Goal: Book appointment/travel/reservation

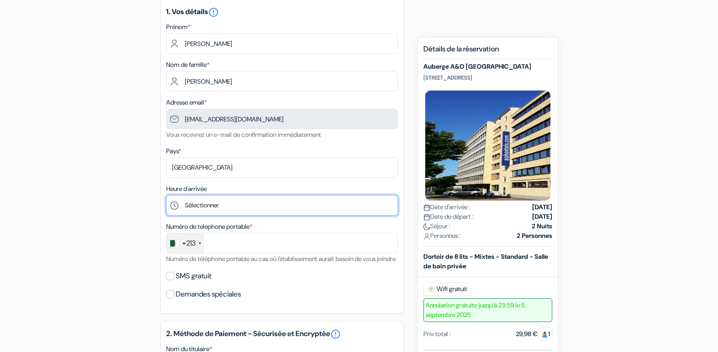
click at [194, 204] on select "Sélectionner 1:00 2:00 3:00 4:00 5:00 6:00 7:00 8:00 9:00 10:00 11:00 12:00 13:…" at bounding box center [282, 205] width 232 height 20
select select "20"
click at [166, 195] on select "Sélectionner 1:00 2:00 3:00 4:00 5:00 6:00 7:00 8:00 9:00 10:00 11:00 12:00 13:…" at bounding box center [282, 205] width 232 height 20
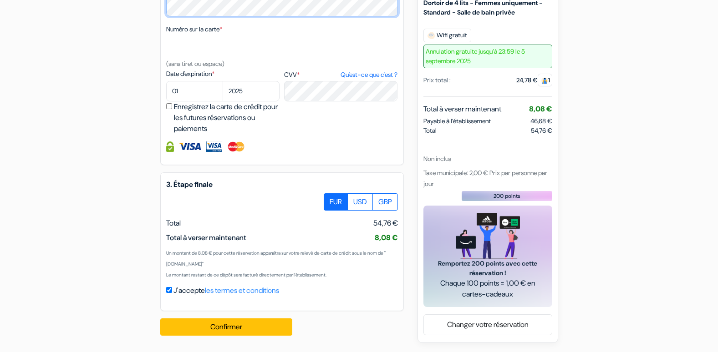
scroll to position [462, 0]
click at [360, 205] on label "USD" at bounding box center [360, 202] width 26 height 17
click at [330, 199] on input "USD" at bounding box center [327, 197] width 6 height 6
radio input "true"
click at [333, 204] on label "EUR" at bounding box center [336, 202] width 24 height 17
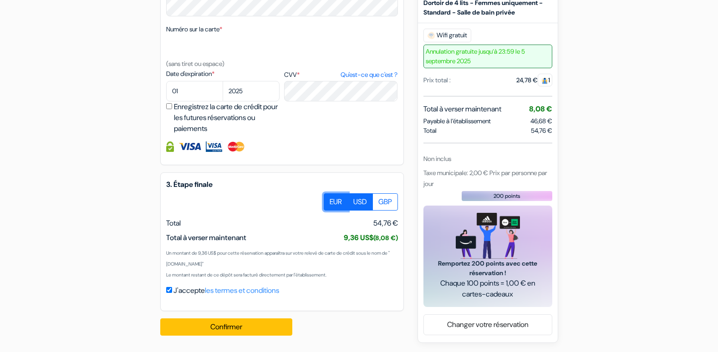
click at [330, 199] on input "EUR" at bounding box center [327, 197] width 6 height 6
radio input "true"
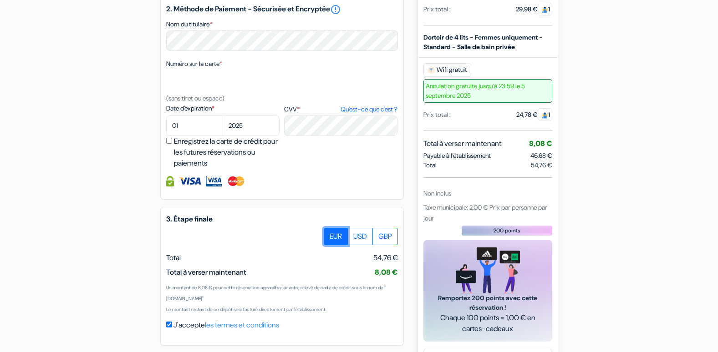
scroll to position [371, 0]
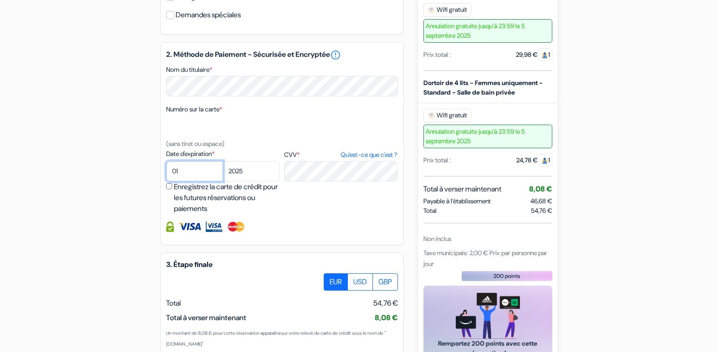
click at [186, 179] on select "01 02 03 04 05 06 07 08 09 10 11 12" at bounding box center [194, 171] width 57 height 20
select select "07"
click at [166, 172] on select "01 02 03 04 05 06 07 08 09 10 11 12" at bounding box center [194, 171] width 57 height 20
click at [255, 181] on select "2025 2026 2027 2028 2029 2030 2031 2032 2033 2034 2035 2036 2037 2038 2039 2040…" at bounding box center [251, 171] width 57 height 20
select select "2028"
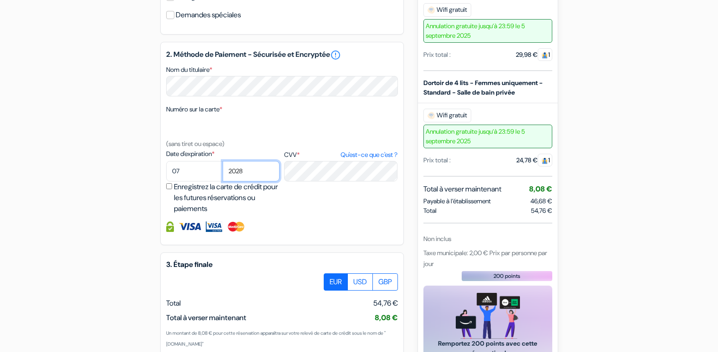
click at [223, 172] on select "2025 2026 2027 2028 2029 2030 2031 2032 2033 2034 2035 2036 2037 2038 2039 2040…" at bounding box center [251, 171] width 57 height 20
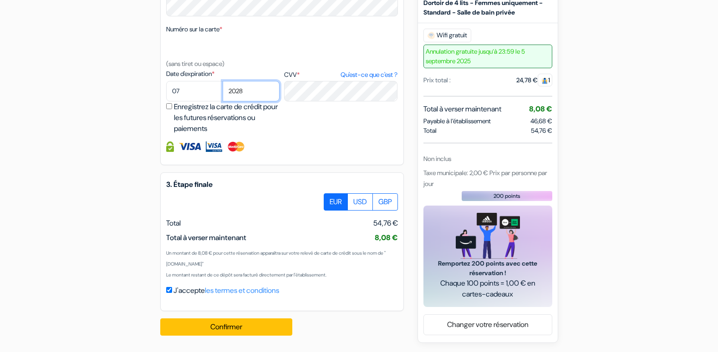
scroll to position [462, 0]
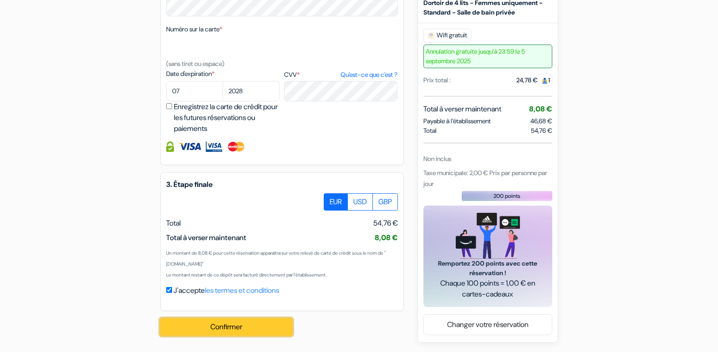
click at [251, 328] on button "Confirmer Loading..." at bounding box center [226, 327] width 132 height 17
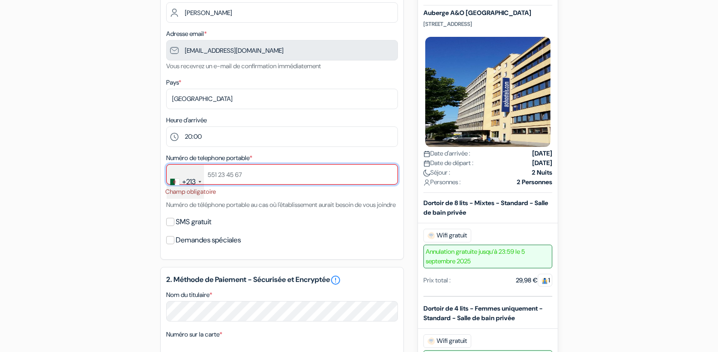
scroll to position [158, 0]
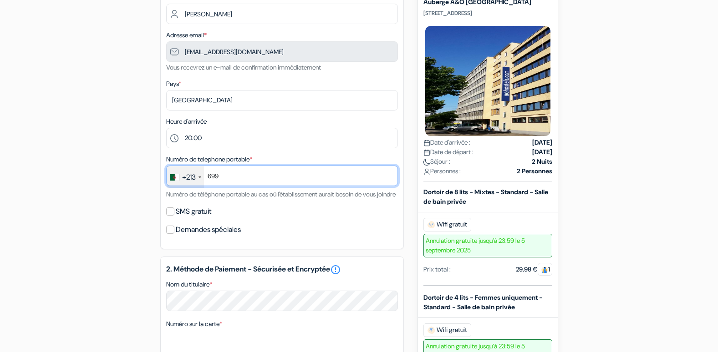
type input "0699101913"
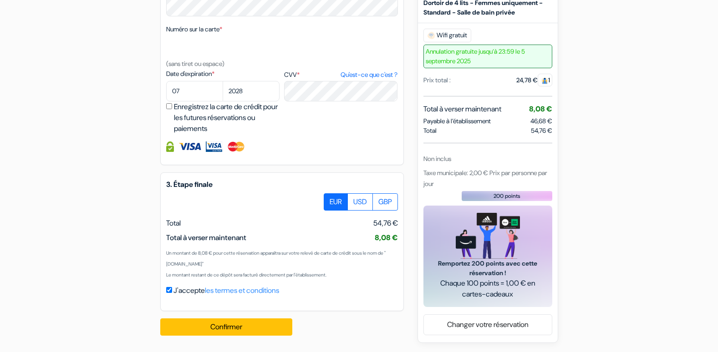
scroll to position [465, 0]
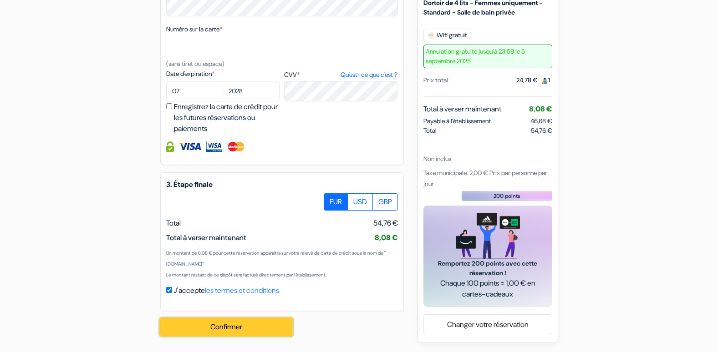
click at [236, 330] on button "Confirmer Loading..." at bounding box center [226, 327] width 132 height 17
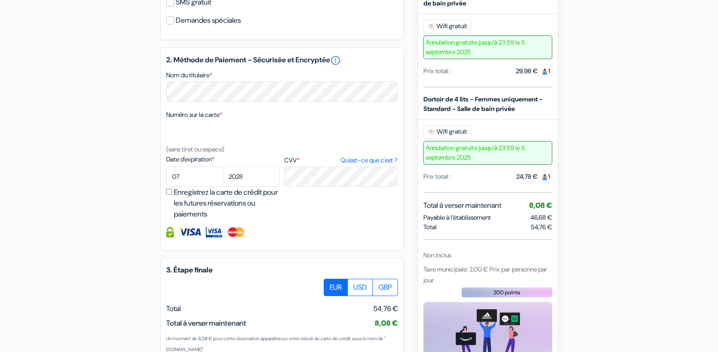
scroll to position [475, 0]
